Goal: Task Accomplishment & Management: Use online tool/utility

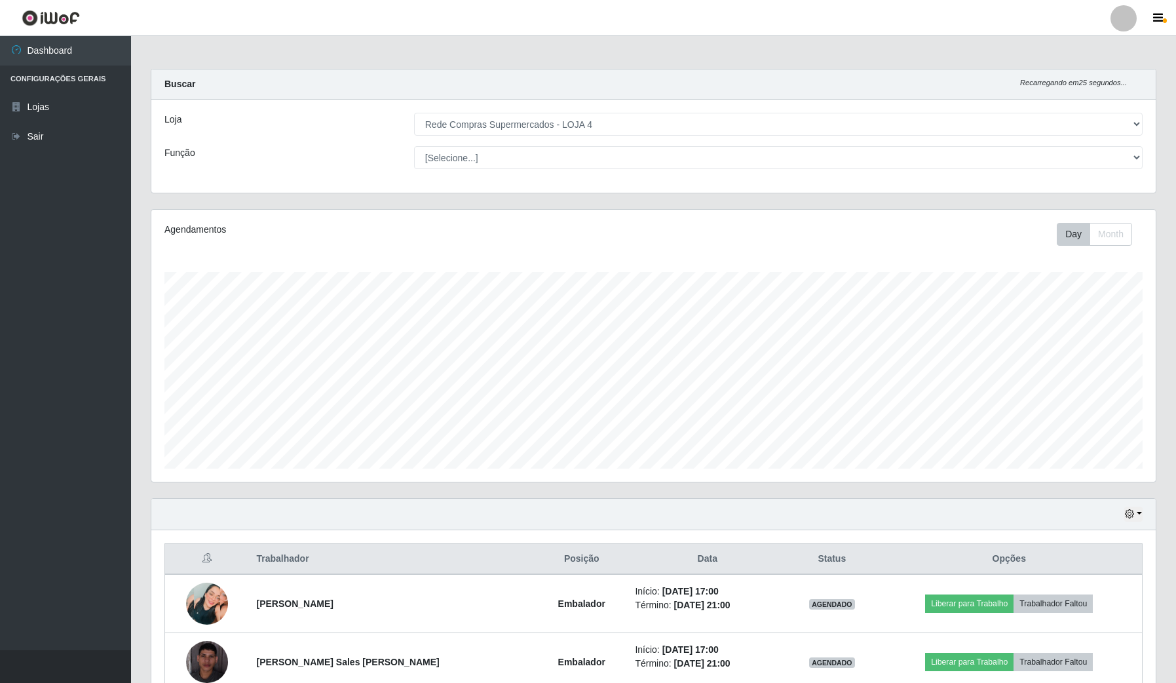
select select "159"
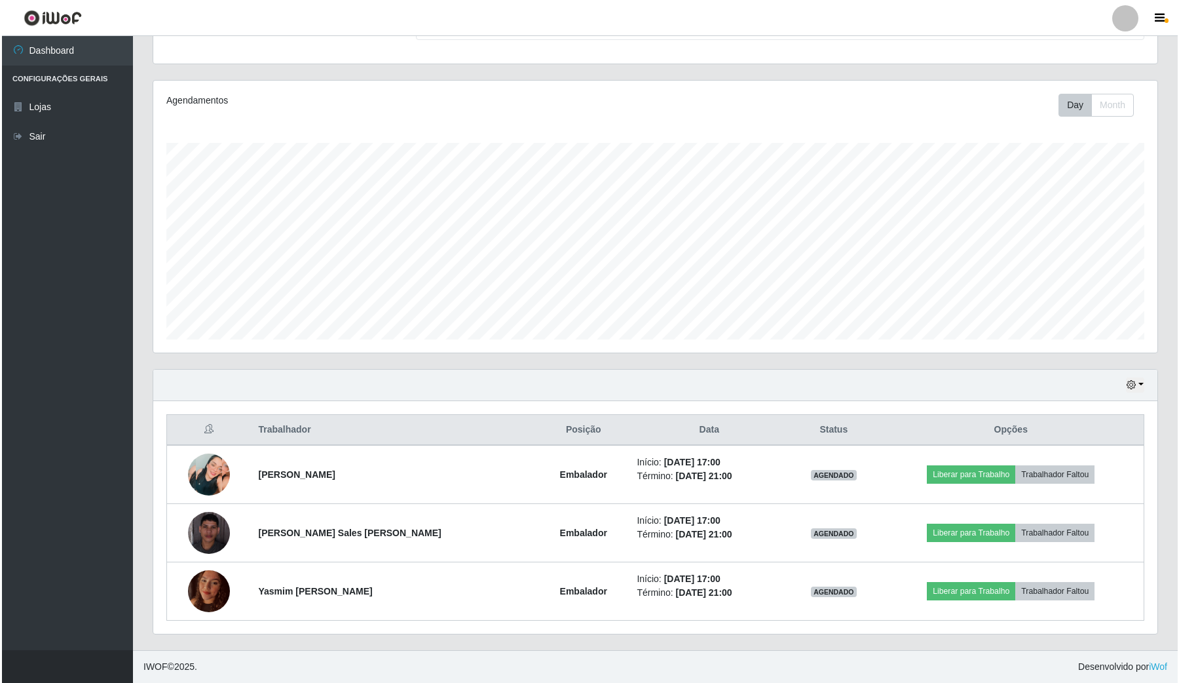
scroll to position [272, 1003]
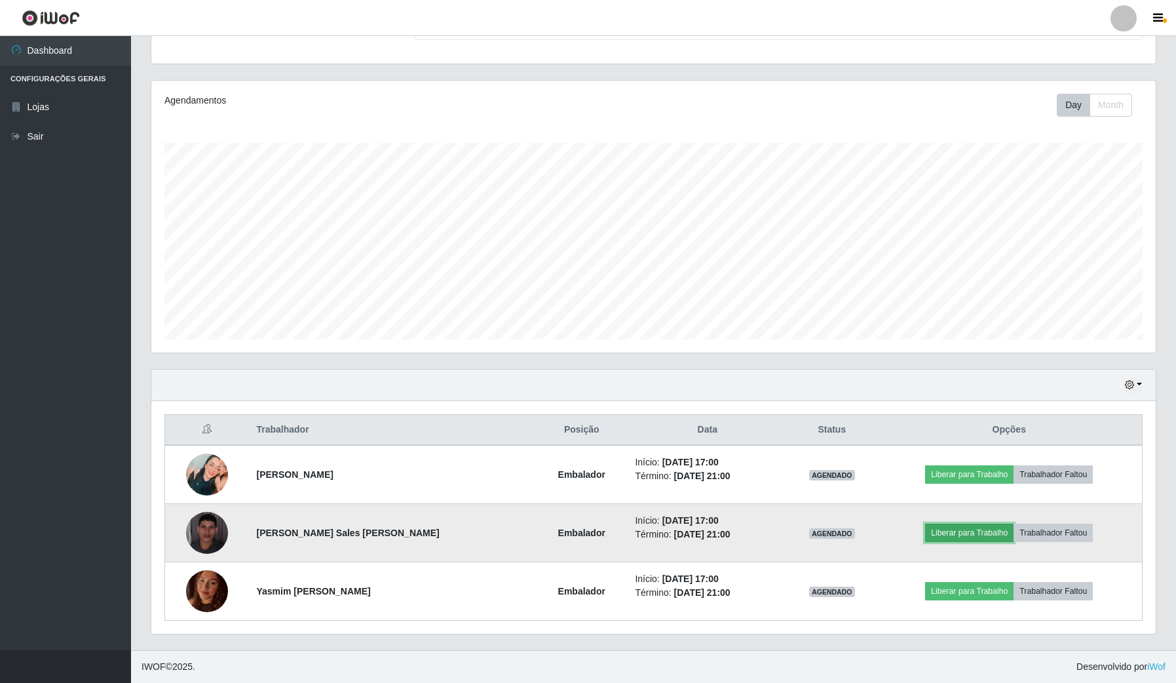
click at [971, 531] on button "Liberar para Trabalho" at bounding box center [969, 532] width 88 height 18
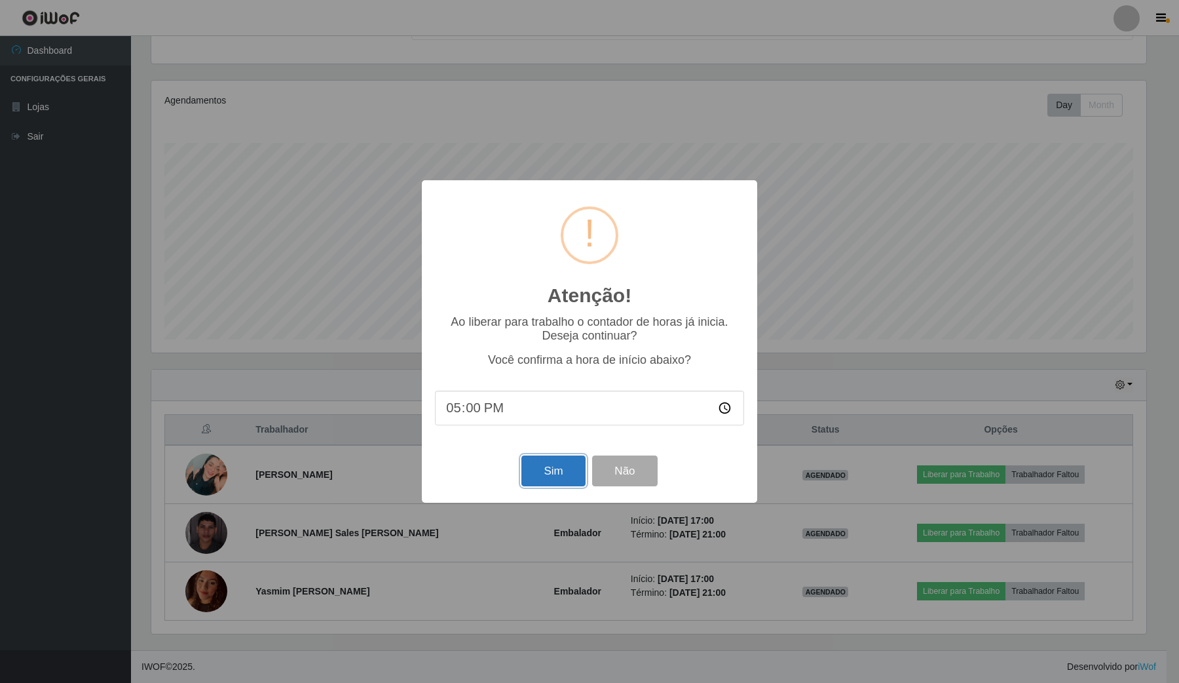
click at [559, 475] on button "Sim" at bounding box center [553, 470] width 64 height 31
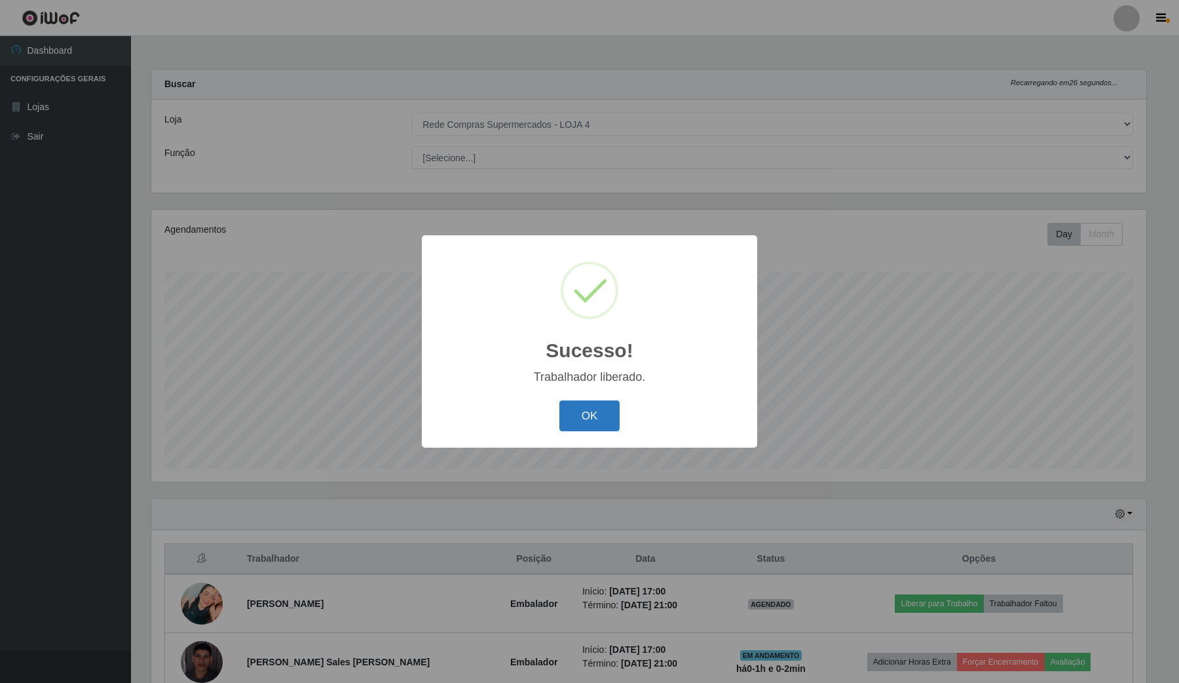
click at [591, 413] on button "OK" at bounding box center [589, 415] width 61 height 31
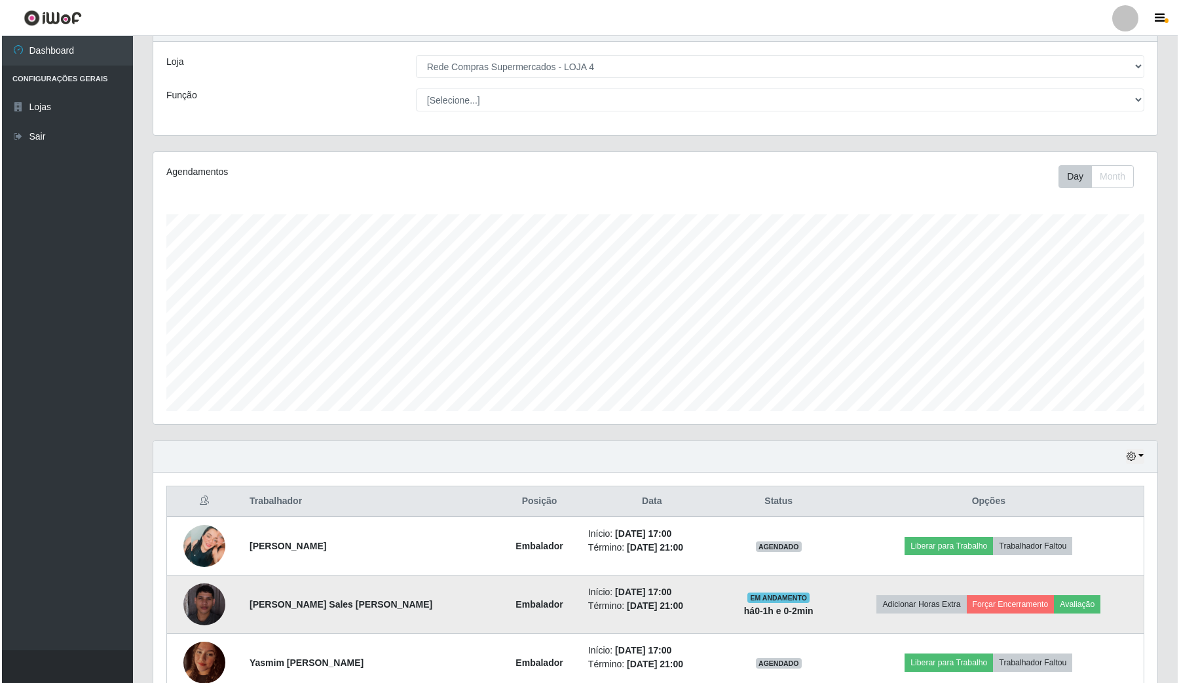
scroll to position [131, 0]
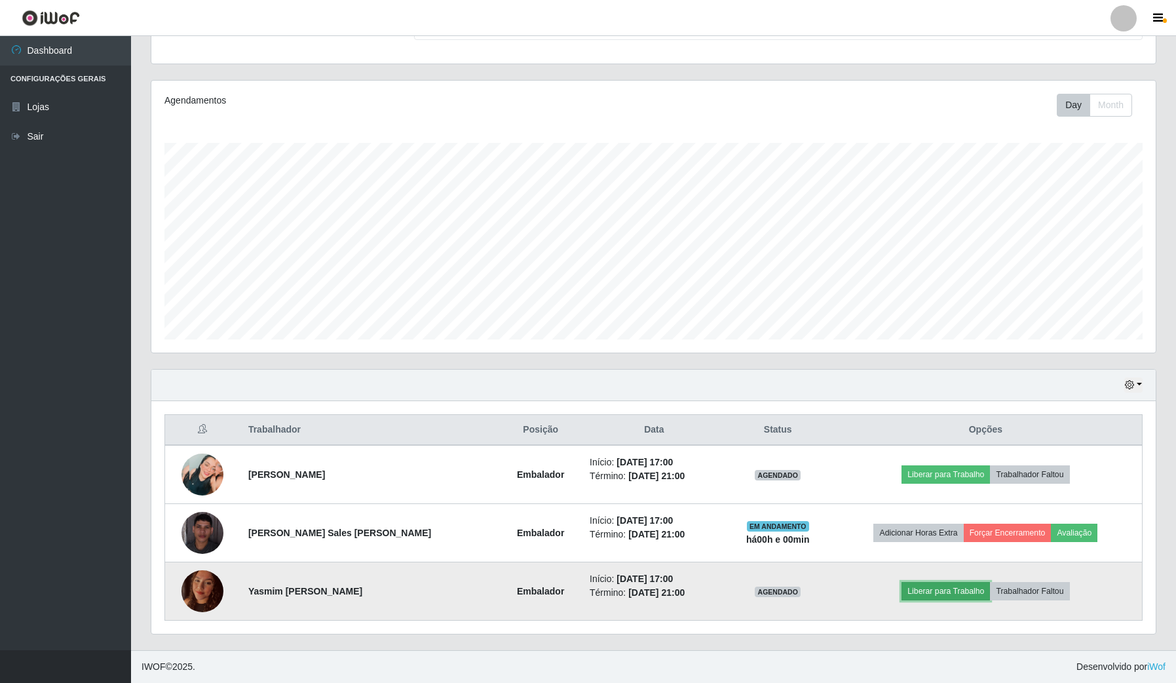
click at [925, 594] on button "Liberar para Trabalho" at bounding box center [945, 591] width 88 height 18
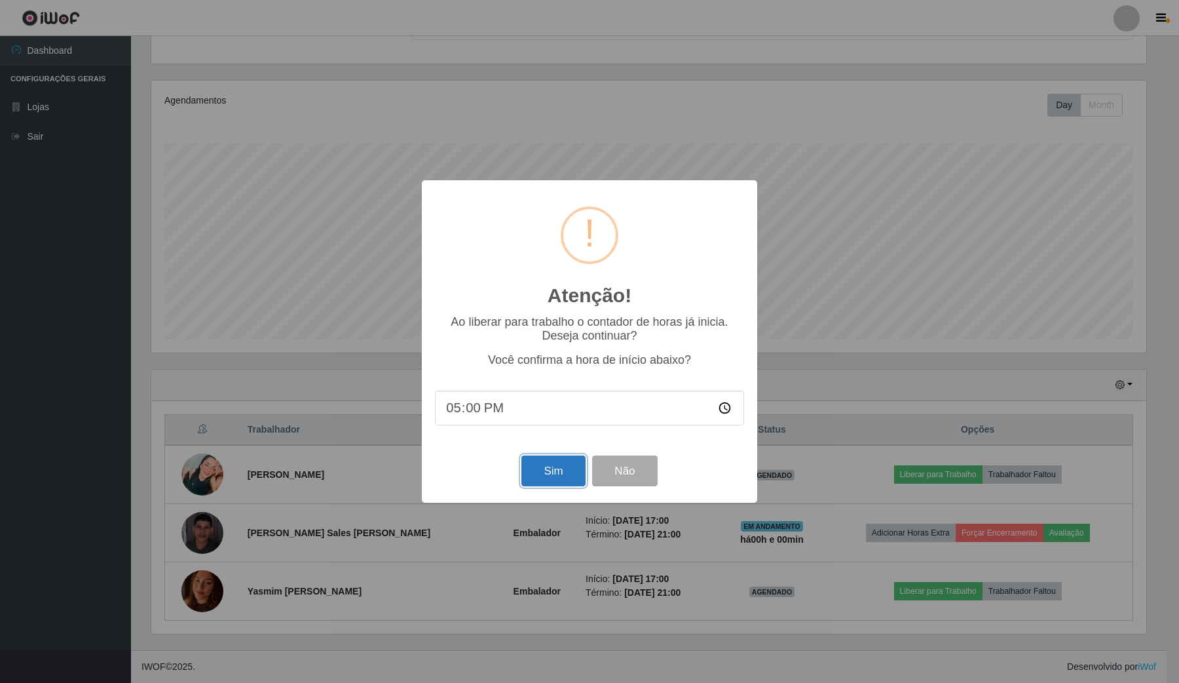
click at [552, 481] on button "Sim" at bounding box center [553, 470] width 64 height 31
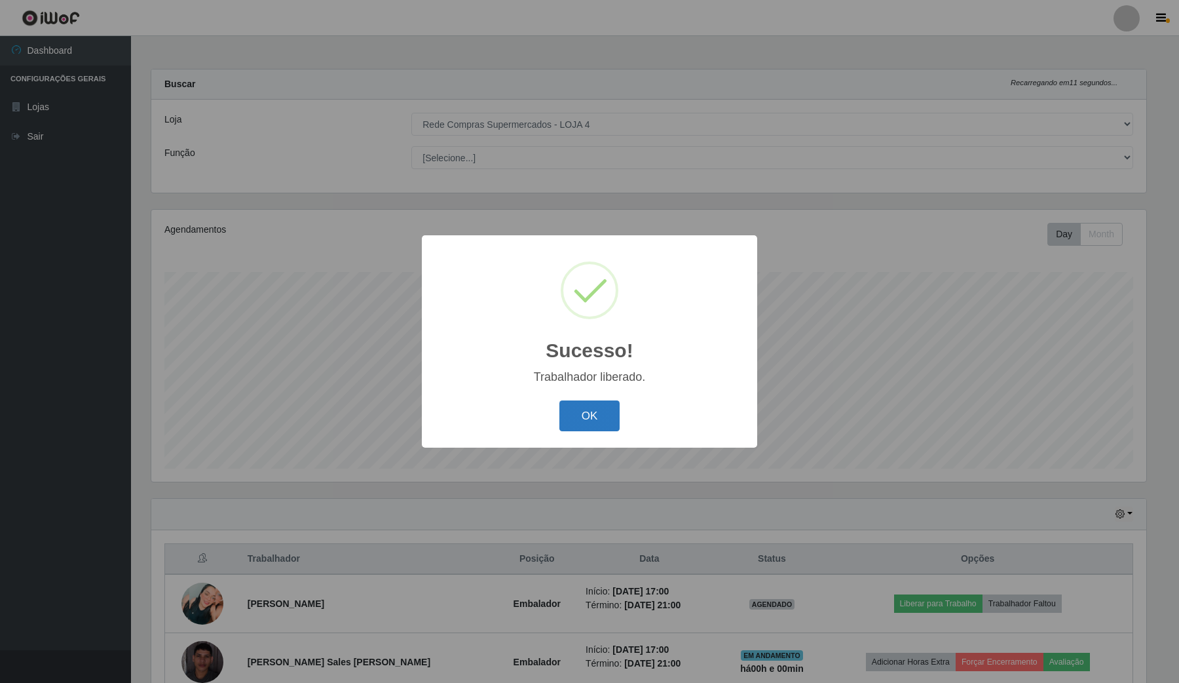
click at [588, 411] on button "OK" at bounding box center [589, 415] width 61 height 31
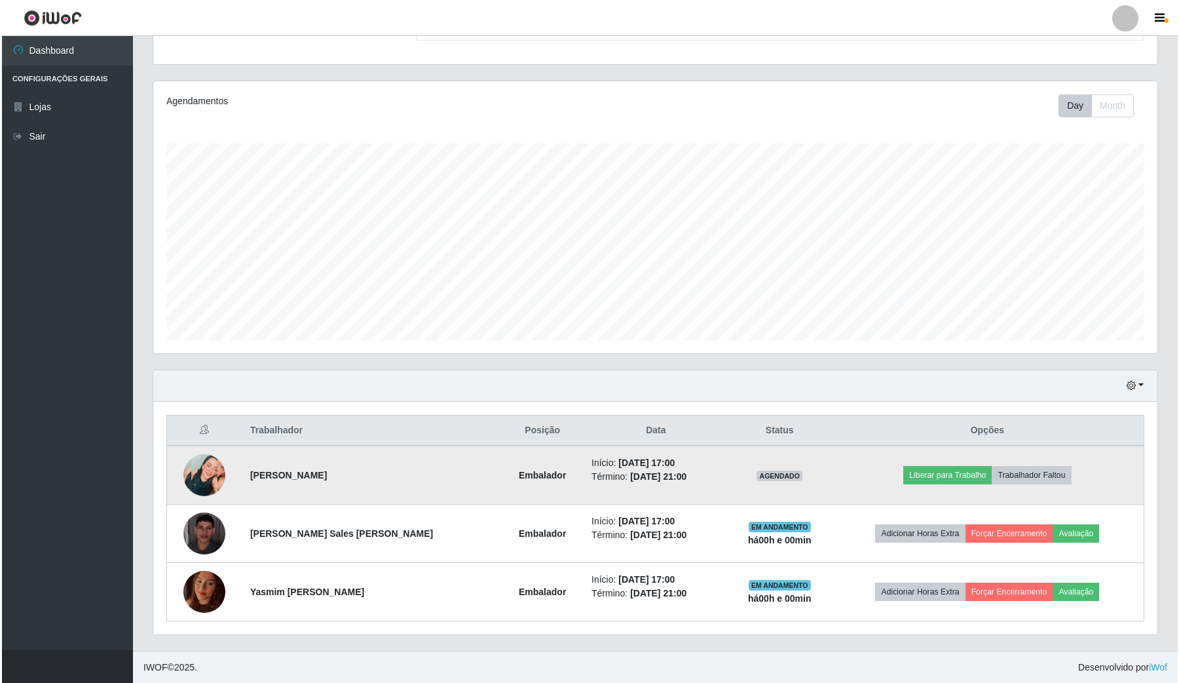
scroll to position [131, 0]
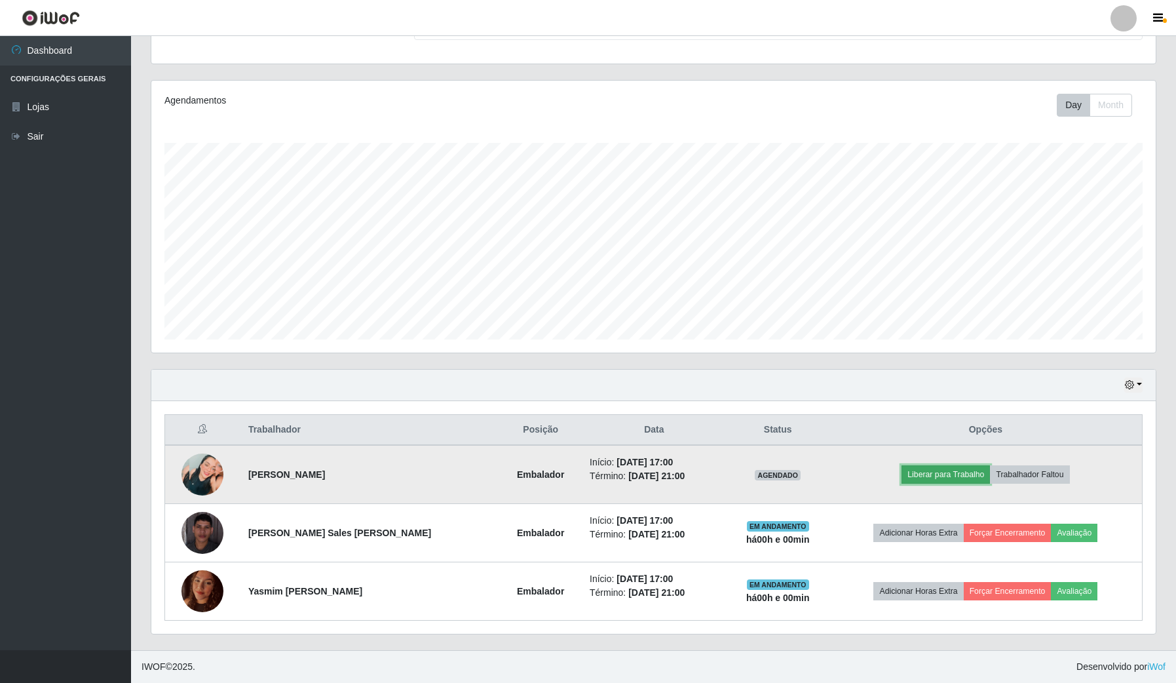
click at [932, 472] on button "Liberar para Trabalho" at bounding box center [945, 474] width 88 height 18
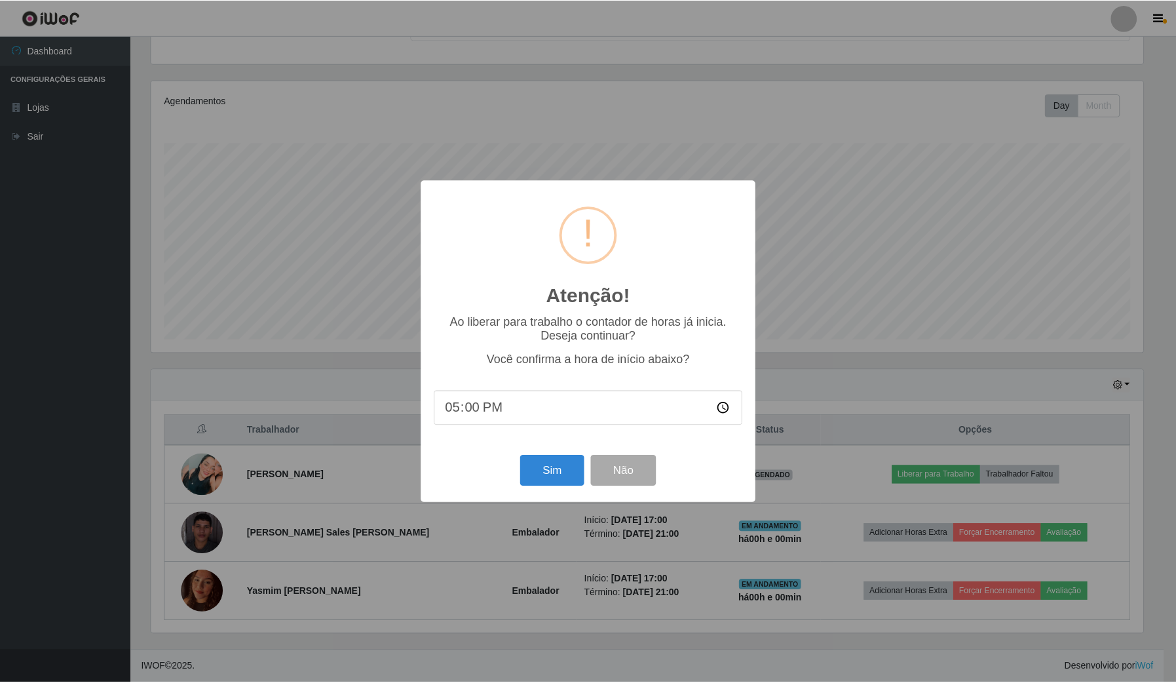
scroll to position [272, 994]
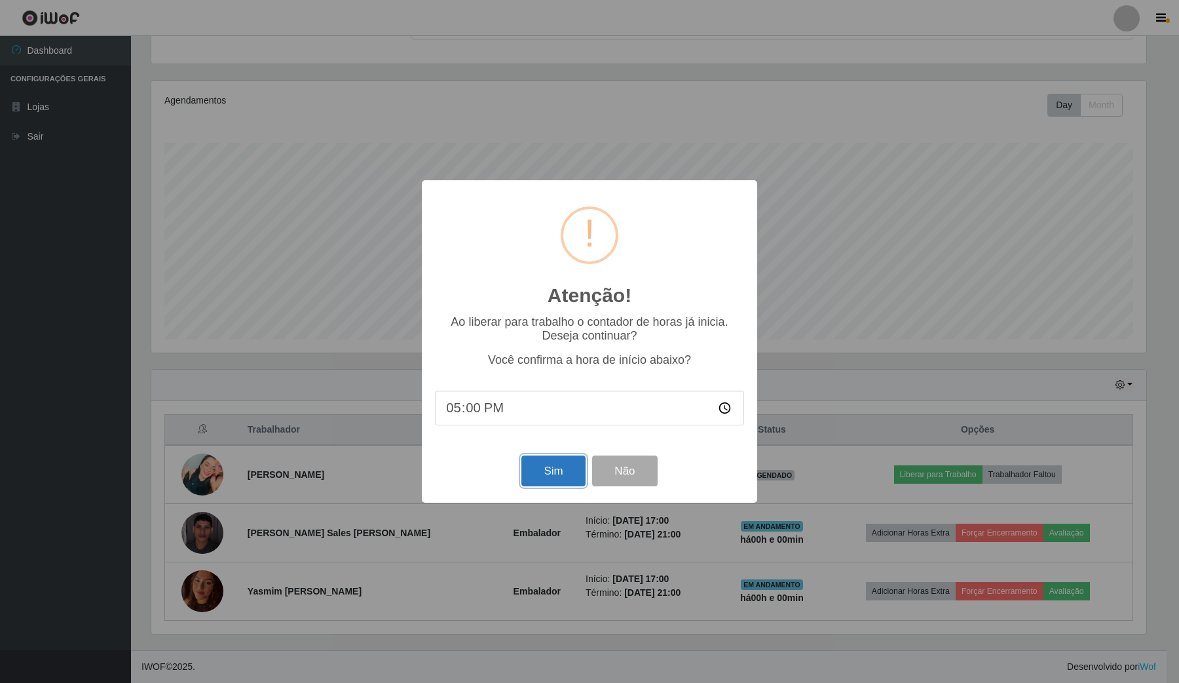
click at [542, 478] on button "Sim" at bounding box center [553, 470] width 64 height 31
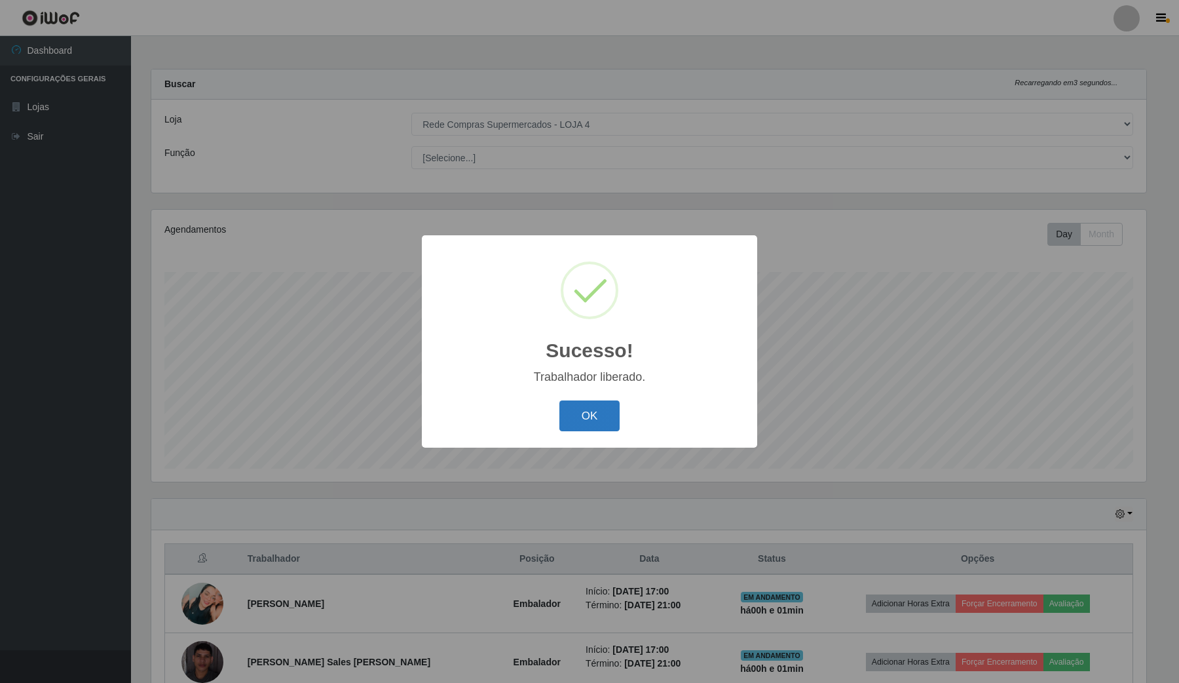
click at [604, 418] on button "OK" at bounding box center [589, 415] width 61 height 31
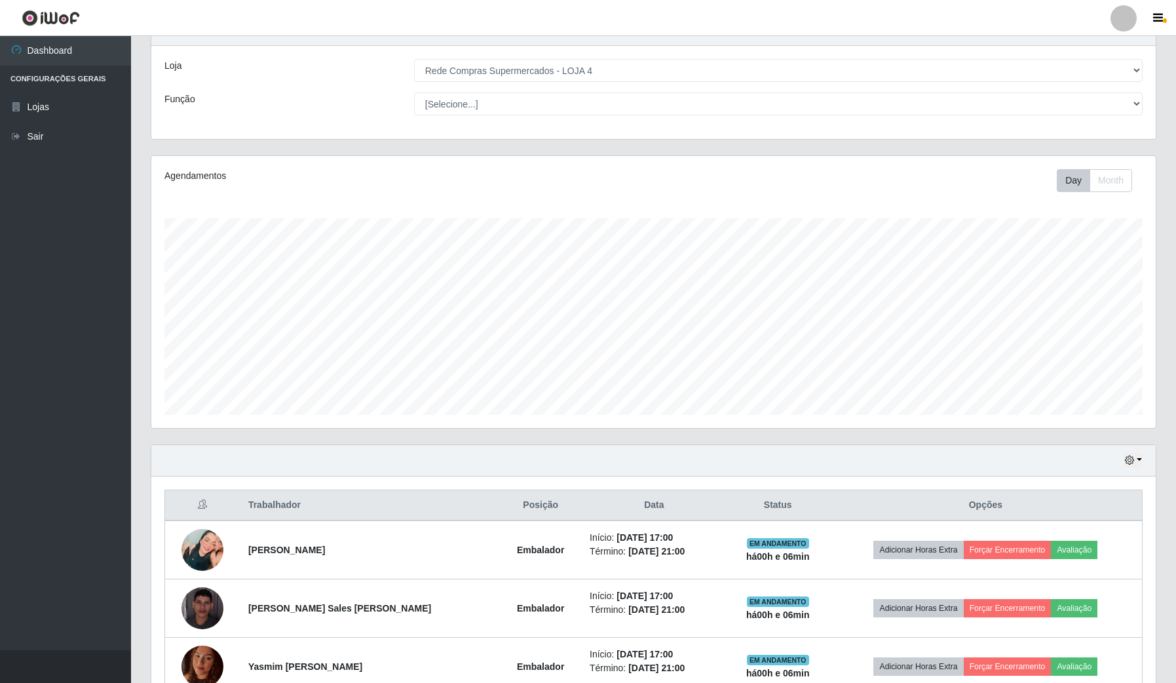
scroll to position [131, 0]
